Goal: Register for event/course

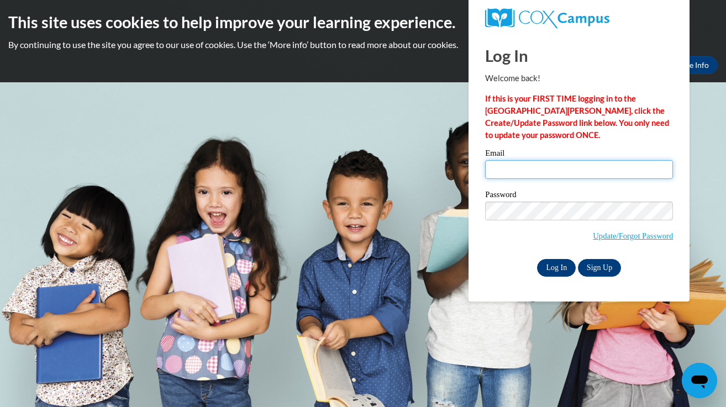
type input "kimberly.hyatt@franklin.k12.wi.us"
click at [554, 266] on input "Log In" at bounding box center [556, 268] width 39 height 18
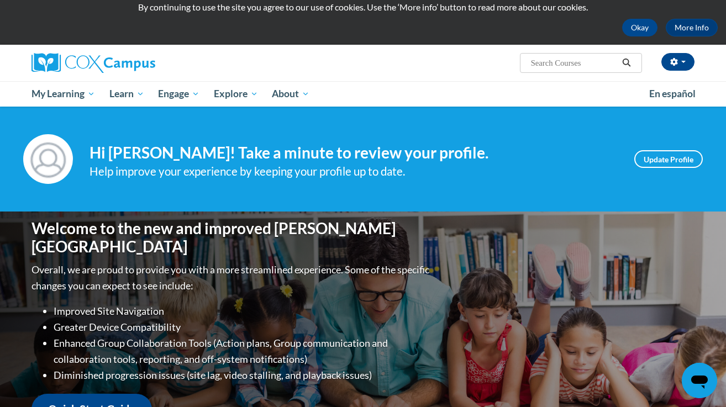
scroll to position [48, 0]
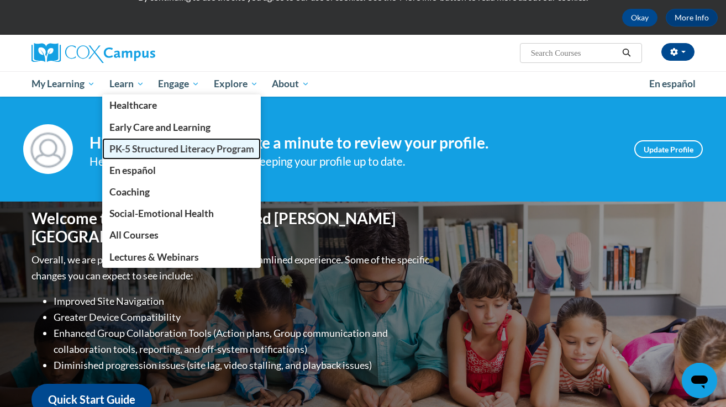
click at [136, 153] on span "PK-5 Structured Literacy Program" at bounding box center [181, 149] width 145 height 12
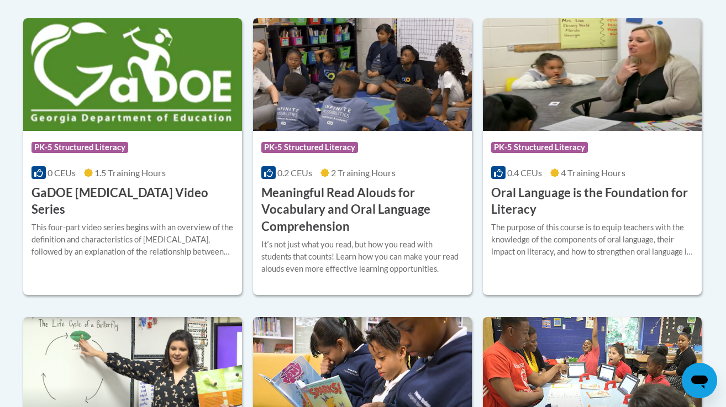
scroll to position [760, 0]
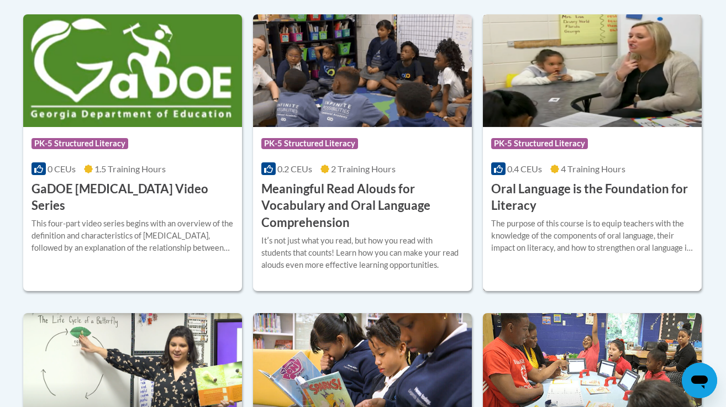
click at [555, 195] on h3 "Oral Language is the Foundation for Literacy" at bounding box center [592, 198] width 202 height 34
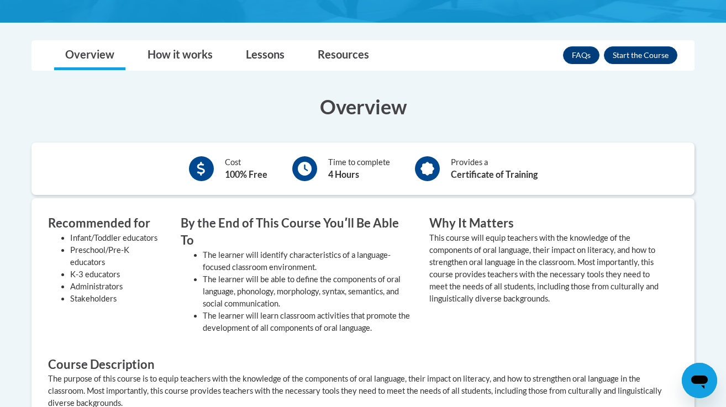
scroll to position [277, 0]
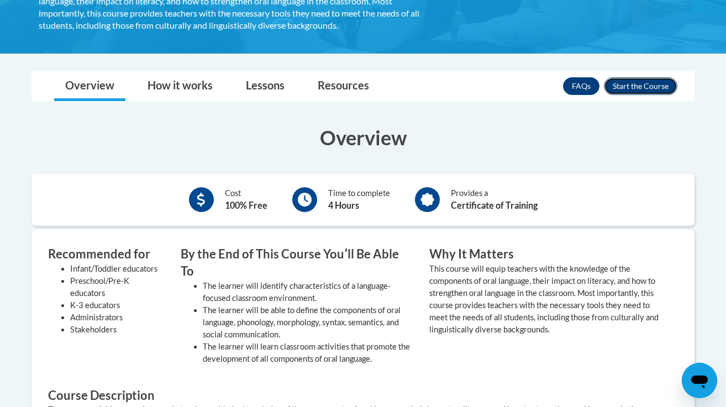
click at [646, 90] on button "Enroll" at bounding box center [641, 86] width 74 height 18
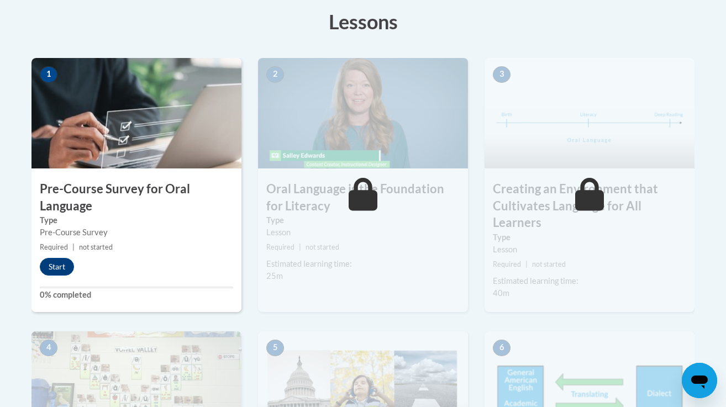
scroll to position [316, 0]
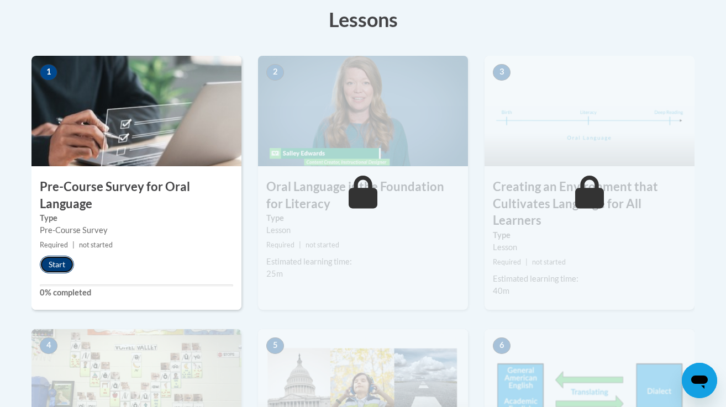
click at [59, 266] on button "Start" at bounding box center [57, 265] width 34 height 18
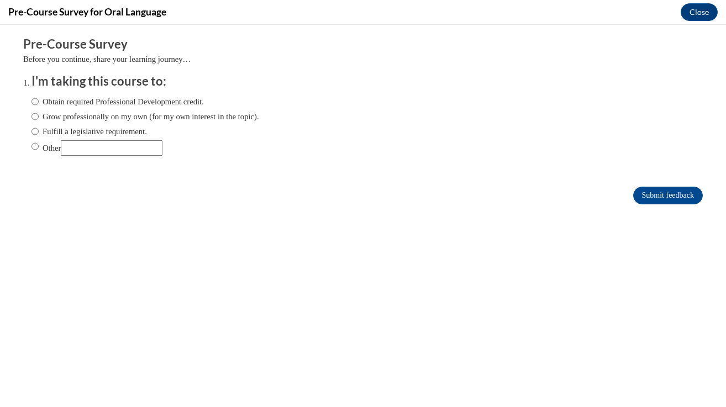
scroll to position [0, 0]
click at [34, 146] on input "Other" at bounding box center [35, 146] width 7 height 12
radio input "true"
click at [127, 144] on input "Other" at bounding box center [112, 147] width 102 height 15
click at [95, 151] on input "Other" at bounding box center [112, 147] width 102 height 15
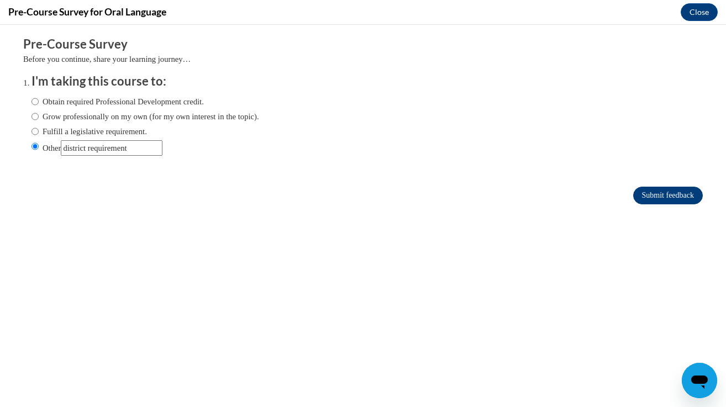
type input "district requirement"
click at [664, 192] on input "Submit feedback" at bounding box center [668, 196] width 70 height 18
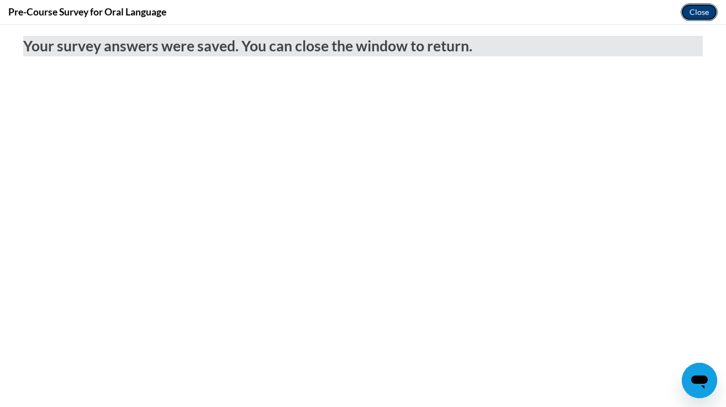
click at [699, 13] on button "Close" at bounding box center [699, 12] width 37 height 18
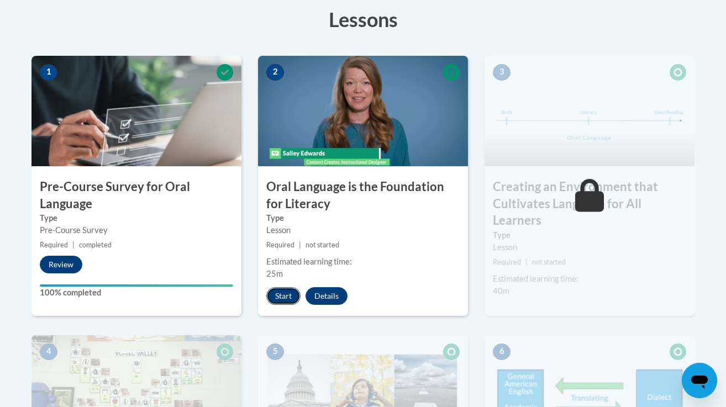
click at [276, 301] on button "Start" at bounding box center [283, 296] width 34 height 18
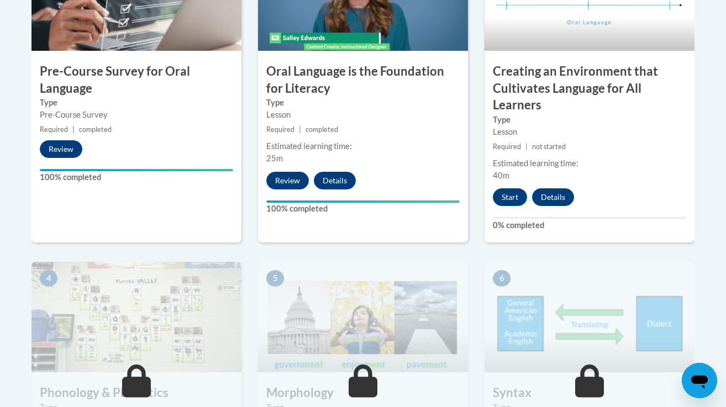
scroll to position [426, 0]
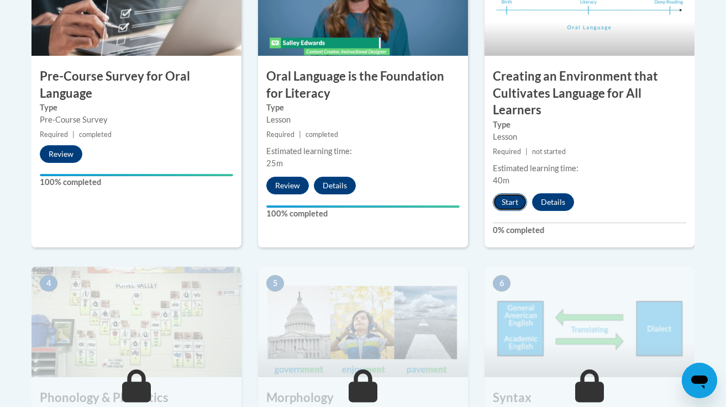
click at [507, 201] on button "Start" at bounding box center [510, 202] width 34 height 18
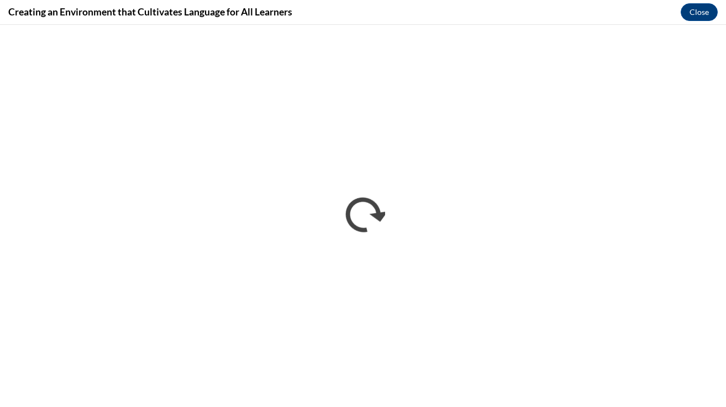
scroll to position [0, 0]
